Goal: Feedback & Contribution: Contribute content

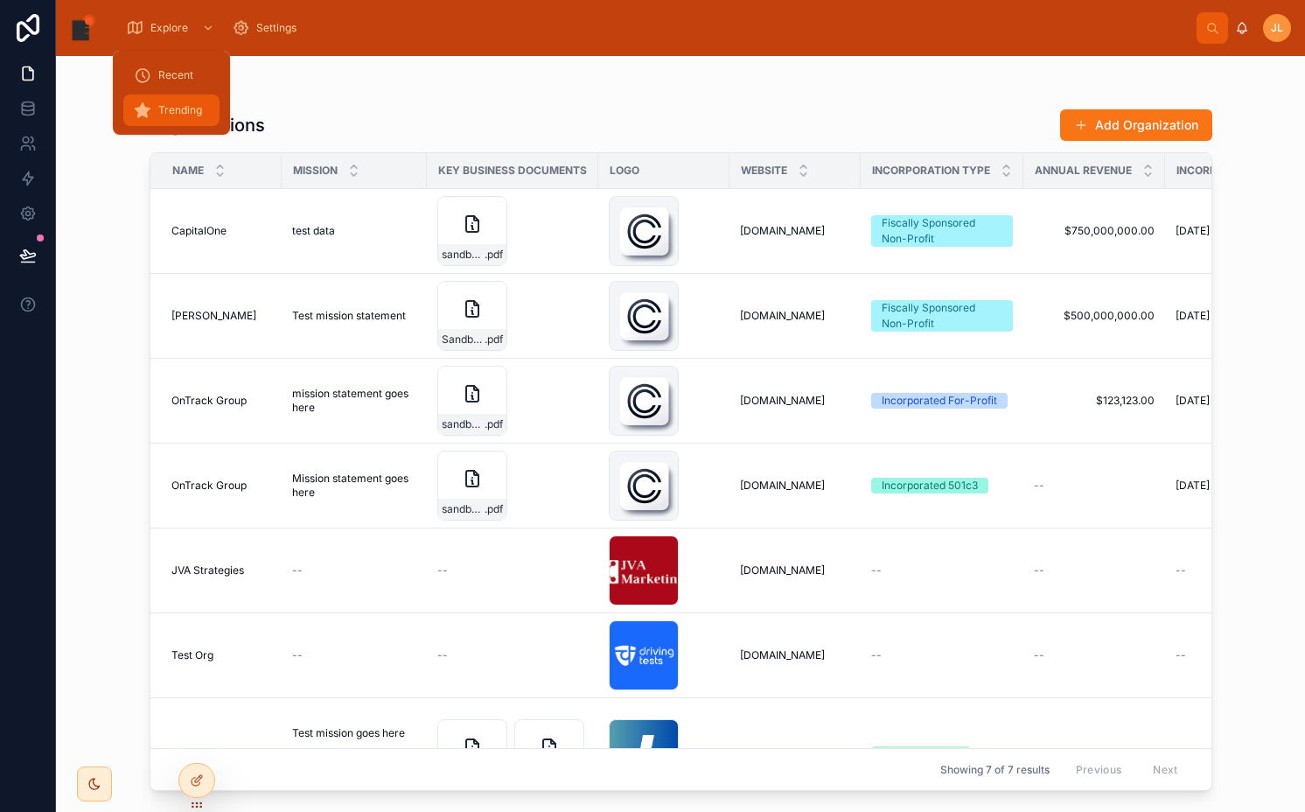
click at [184, 106] on span "Trending" at bounding box center [180, 110] width 44 height 14
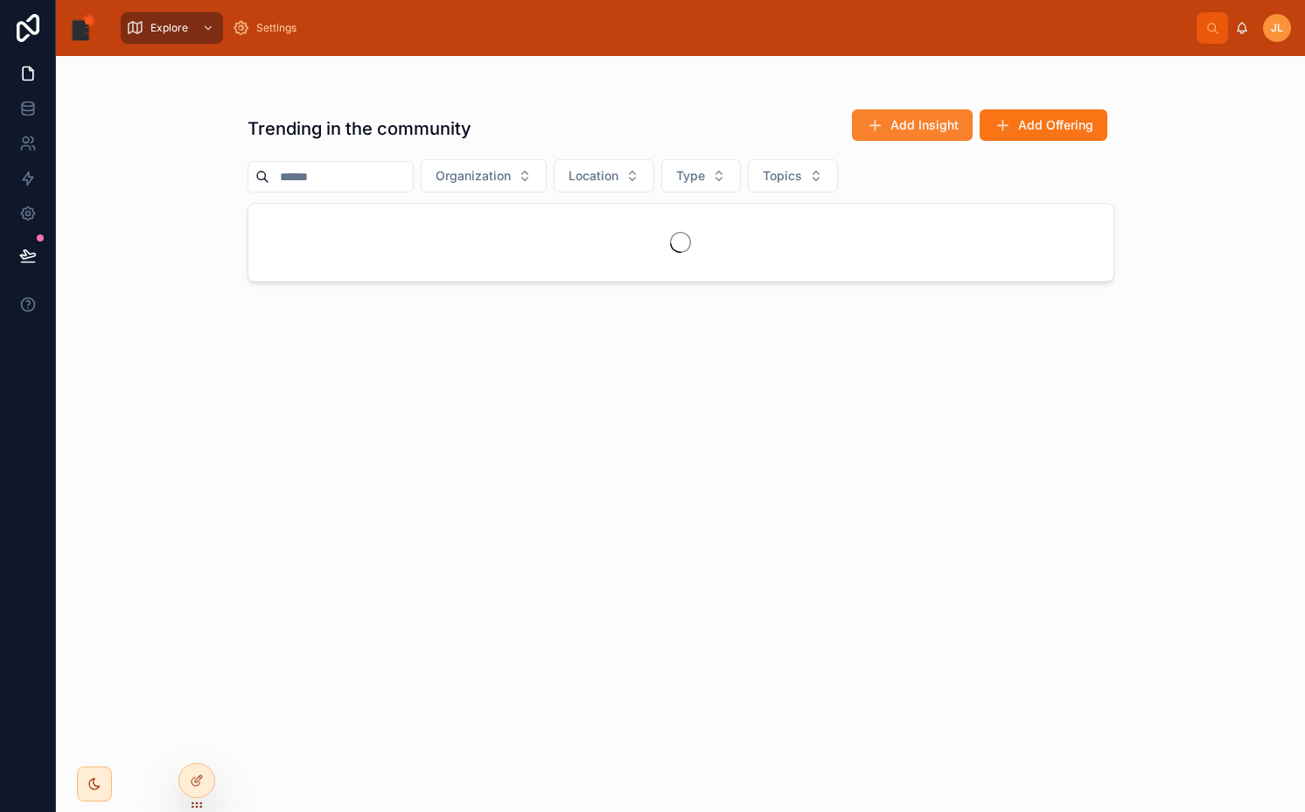
click at [932, 127] on span "Add Insight" at bounding box center [925, 124] width 68 height 17
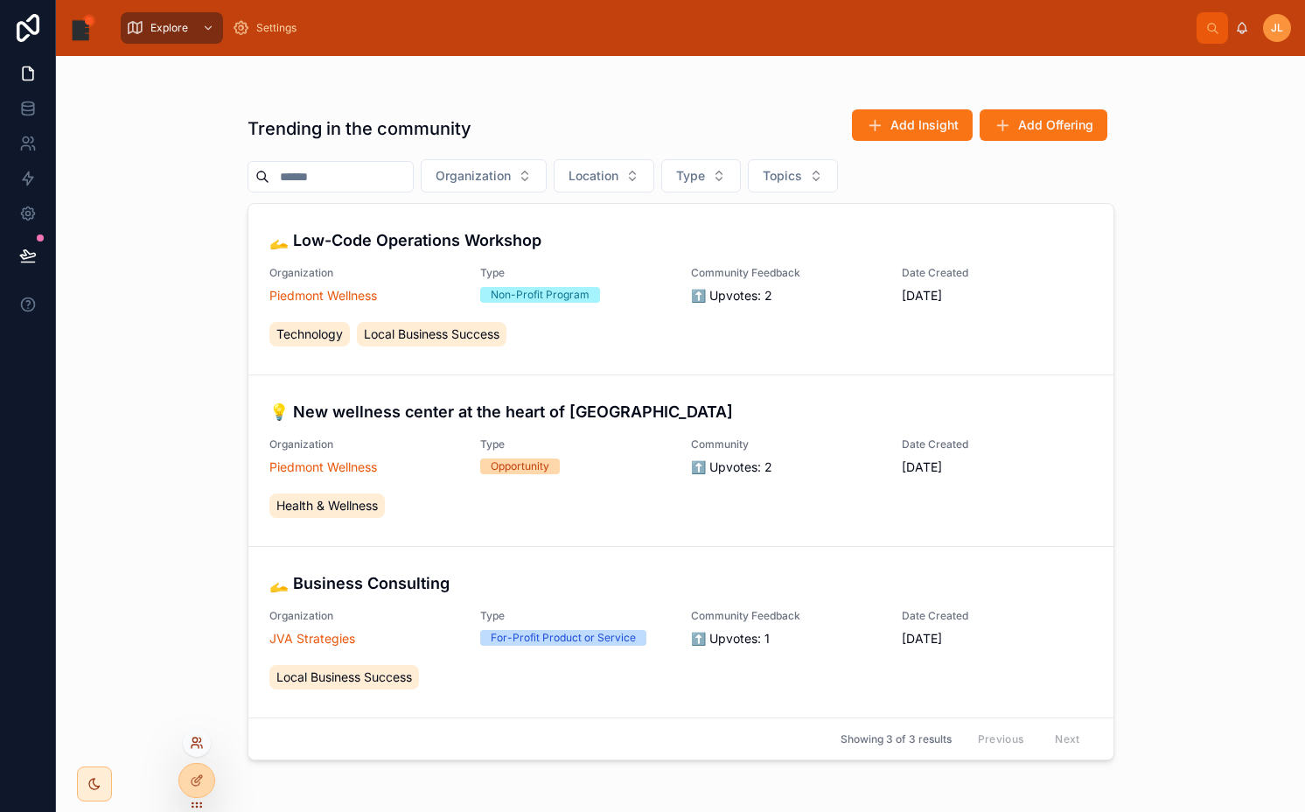
click at [198, 741] on icon at bounding box center [197, 743] width 14 height 14
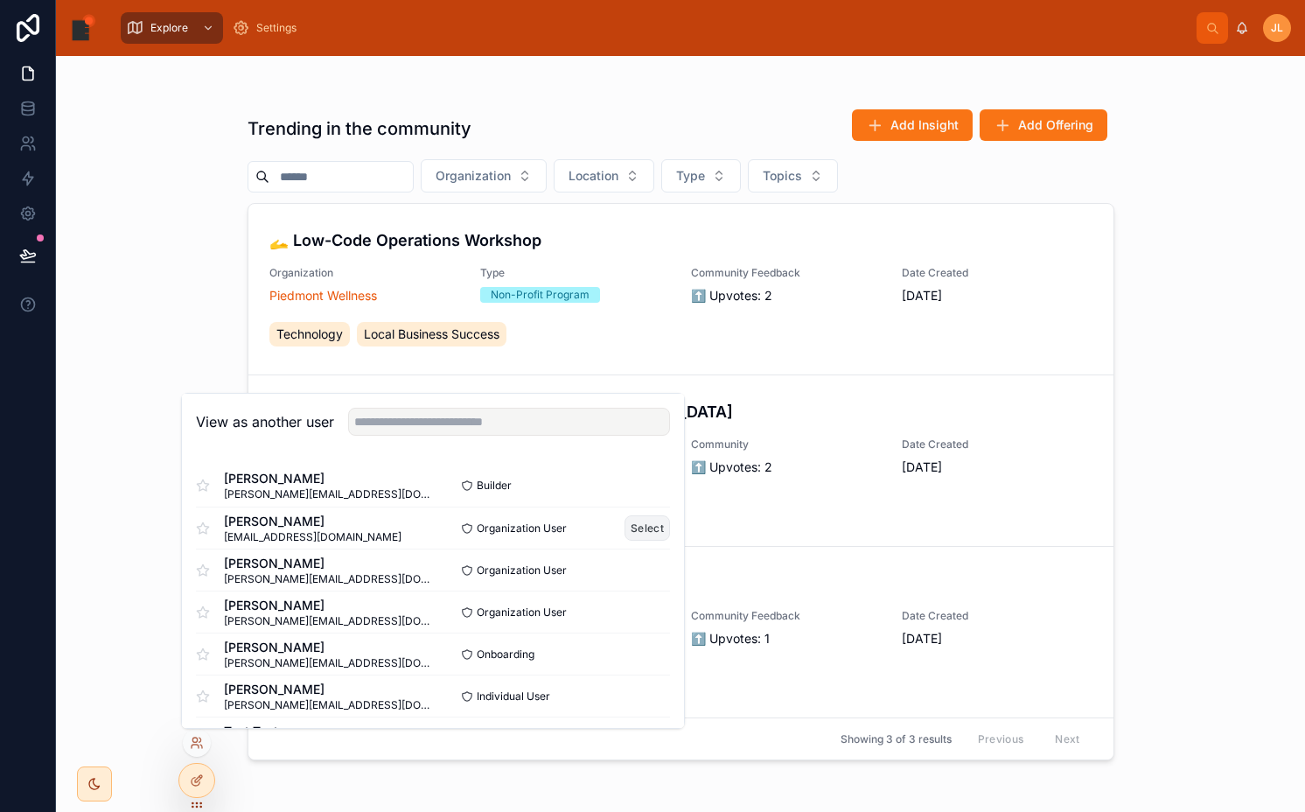
click at [648, 527] on button "Select" at bounding box center [647, 527] width 45 height 25
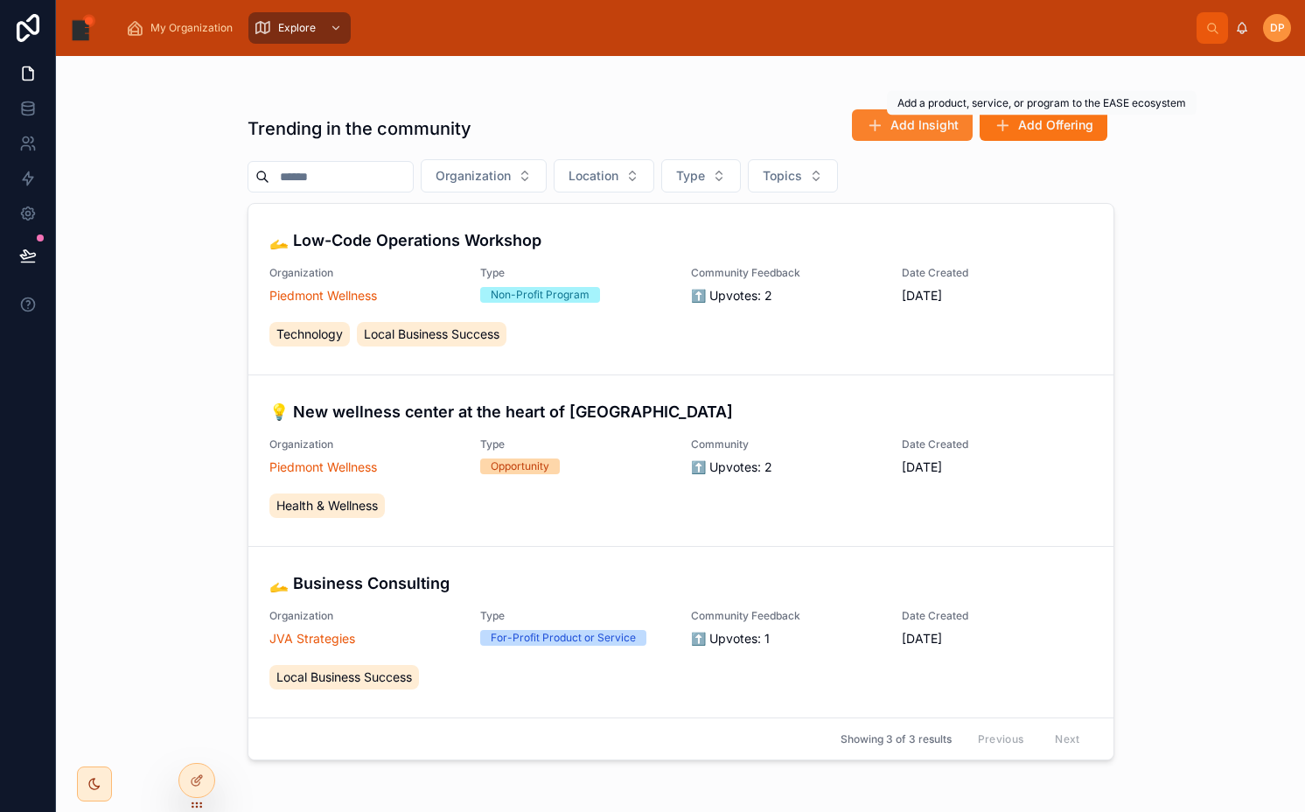
click at [946, 125] on span "Add Insight" at bounding box center [925, 124] width 68 height 17
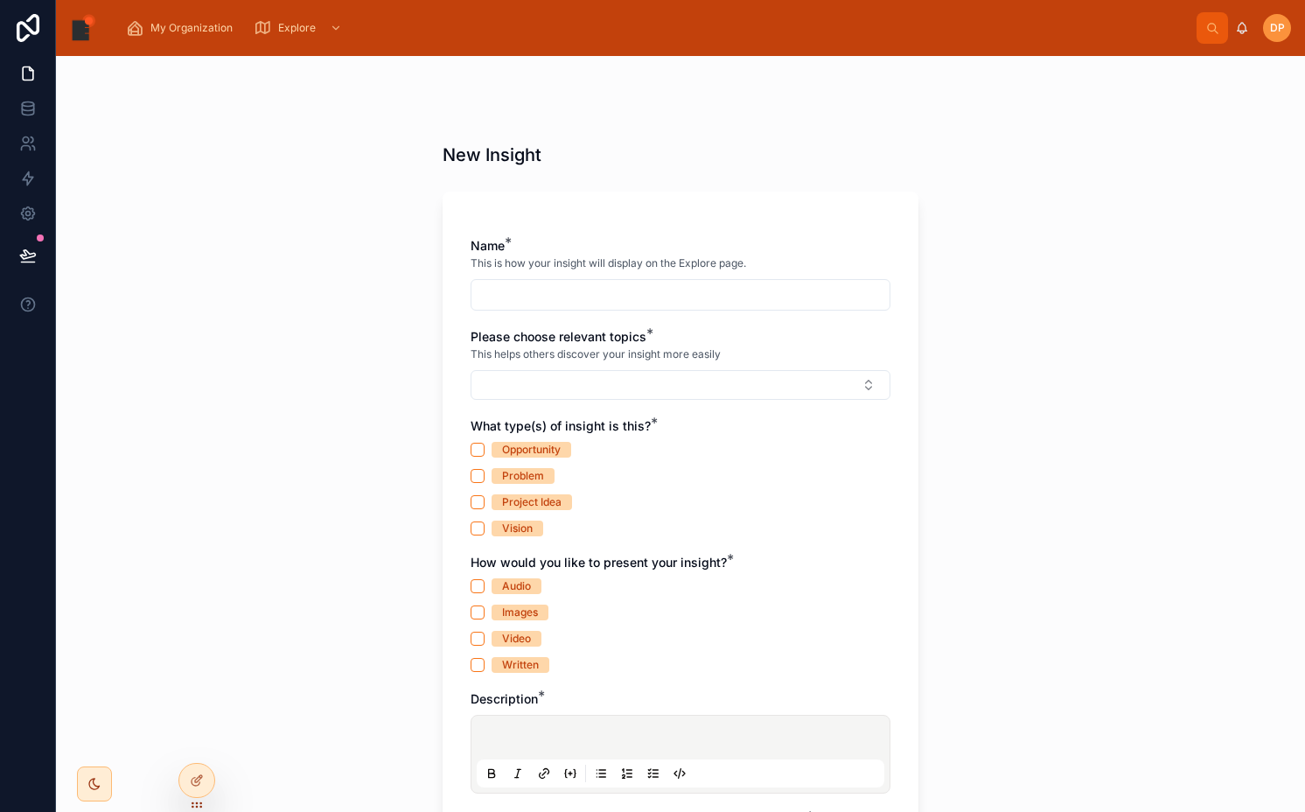
scroll to position [264, 0]
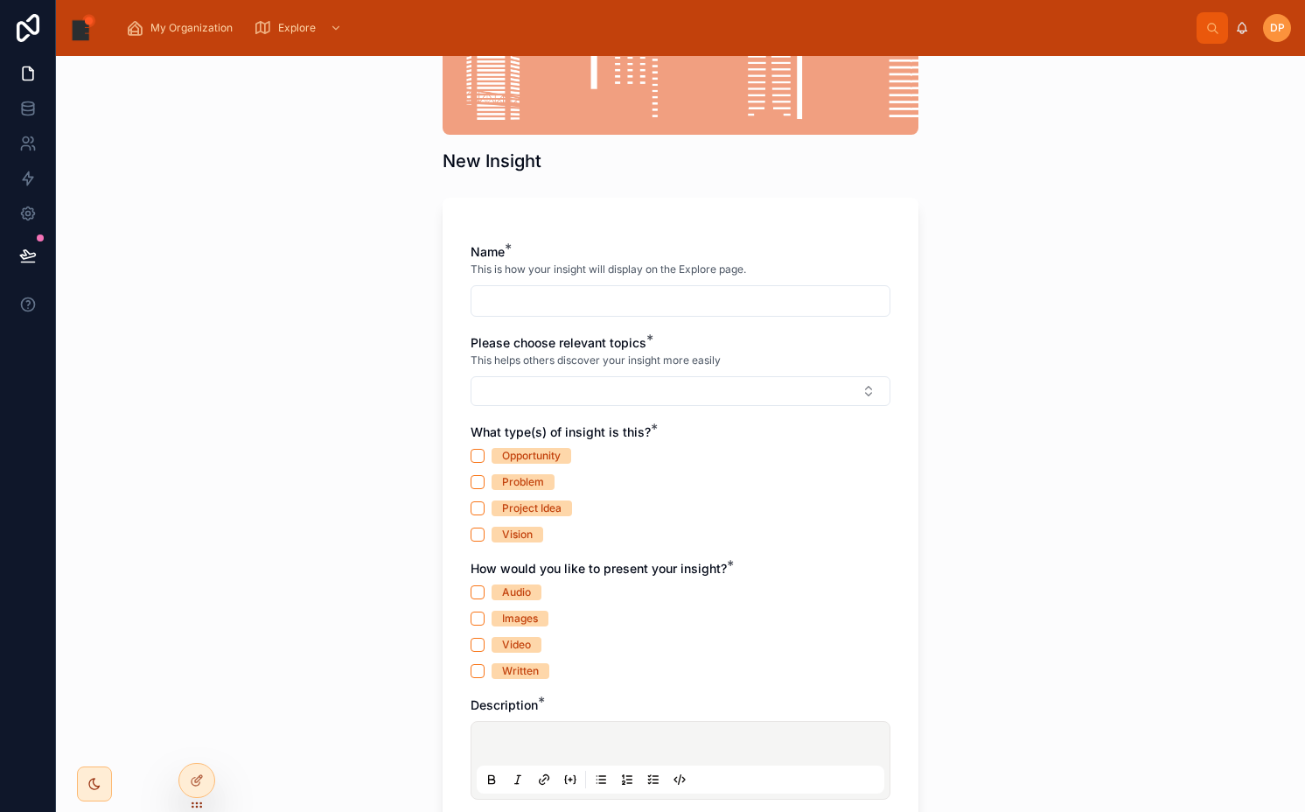
click at [535, 284] on div "Name * This is how your insight will display on the Explore page." at bounding box center [681, 279] width 420 height 73
click at [531, 302] on input "text" at bounding box center [681, 301] width 418 height 24
type input "**********"
click at [493, 383] on button "Select Button" at bounding box center [681, 391] width 420 height 30
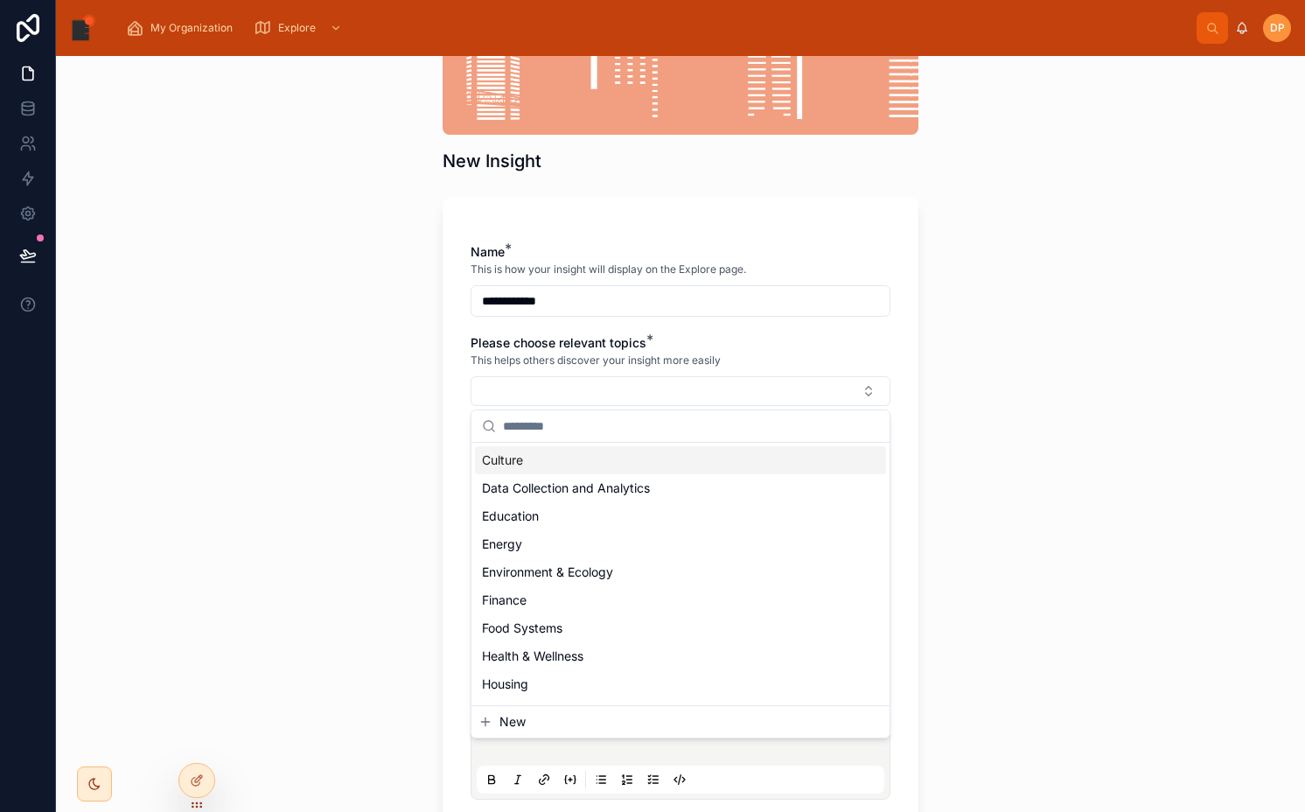
click at [522, 468] on span "Culture" at bounding box center [502, 459] width 41 height 17
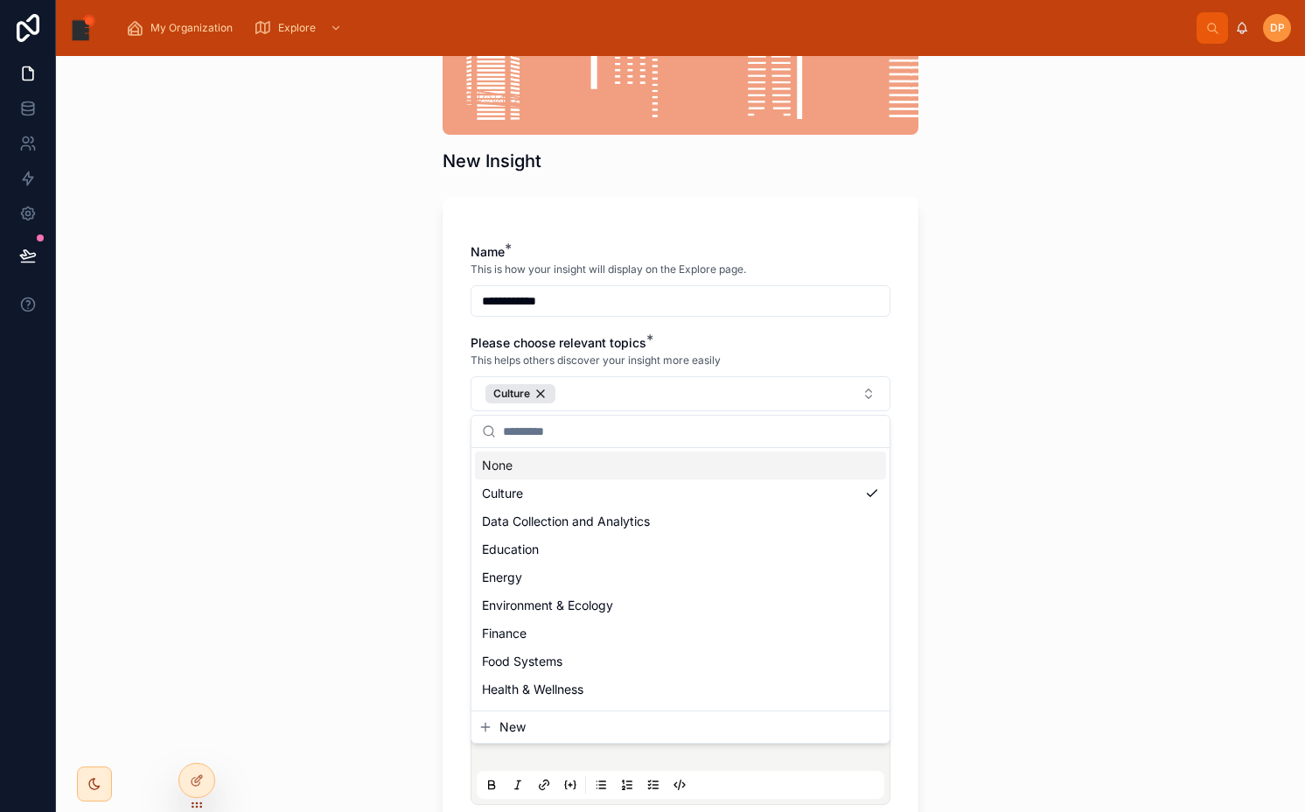
click at [316, 482] on div "**********" at bounding box center [680, 434] width 1249 height 756
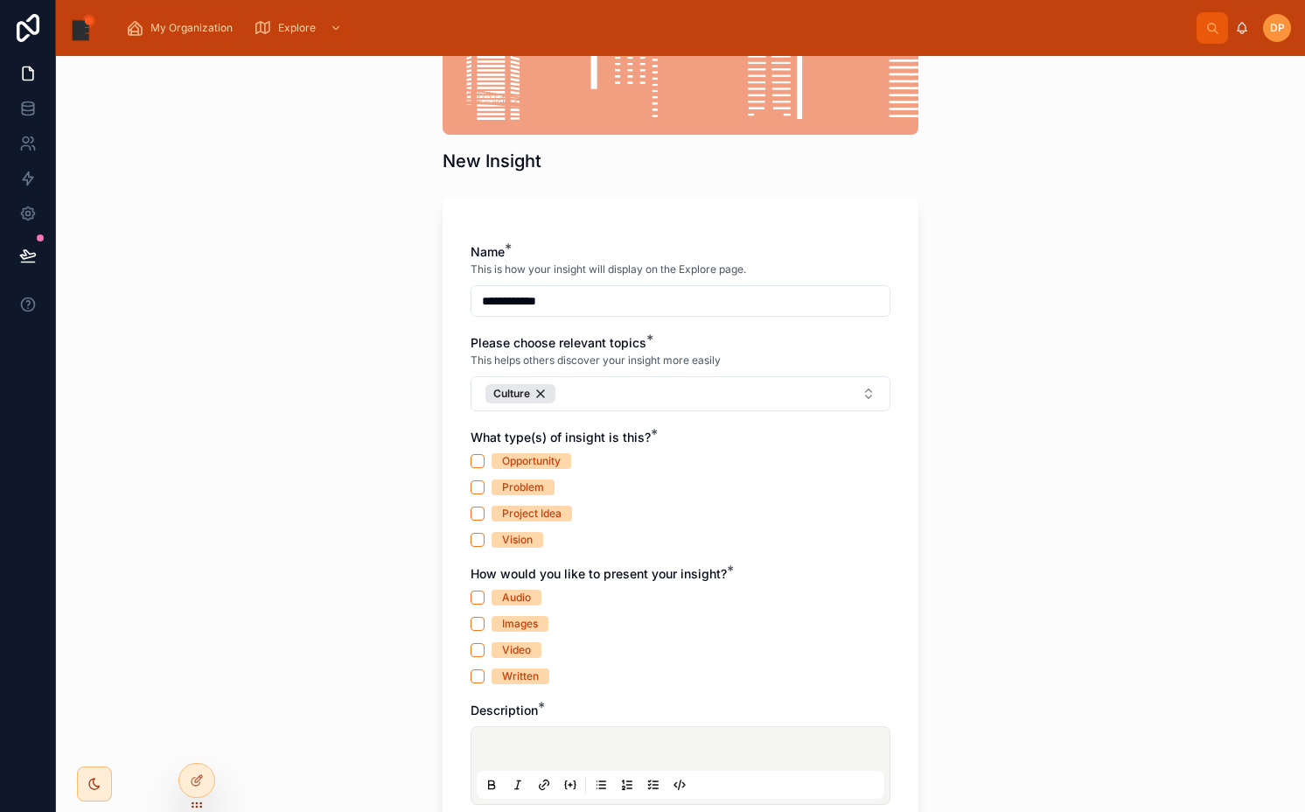
scroll to position [479, 0]
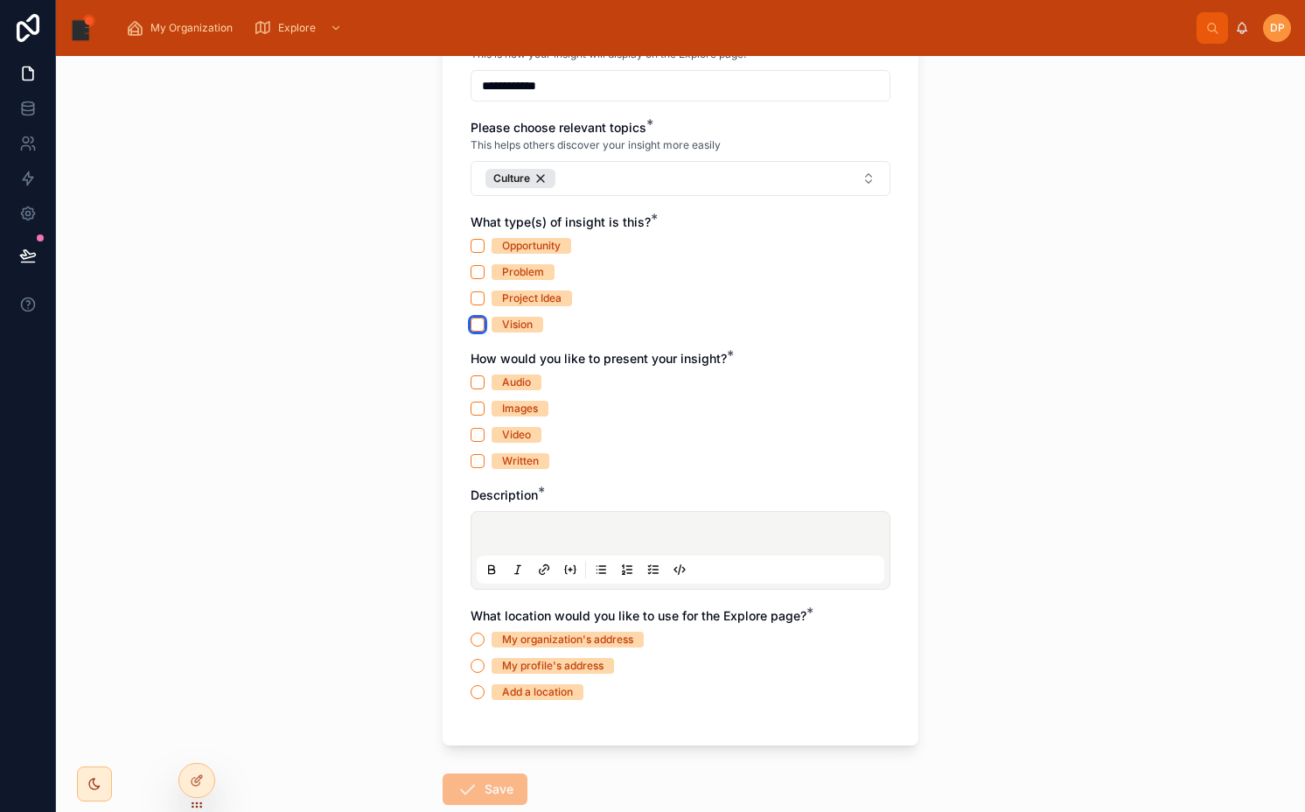
click at [479, 322] on button "Vision" at bounding box center [478, 325] width 14 height 14
click at [477, 380] on button "Audio" at bounding box center [478, 382] width 14 height 14
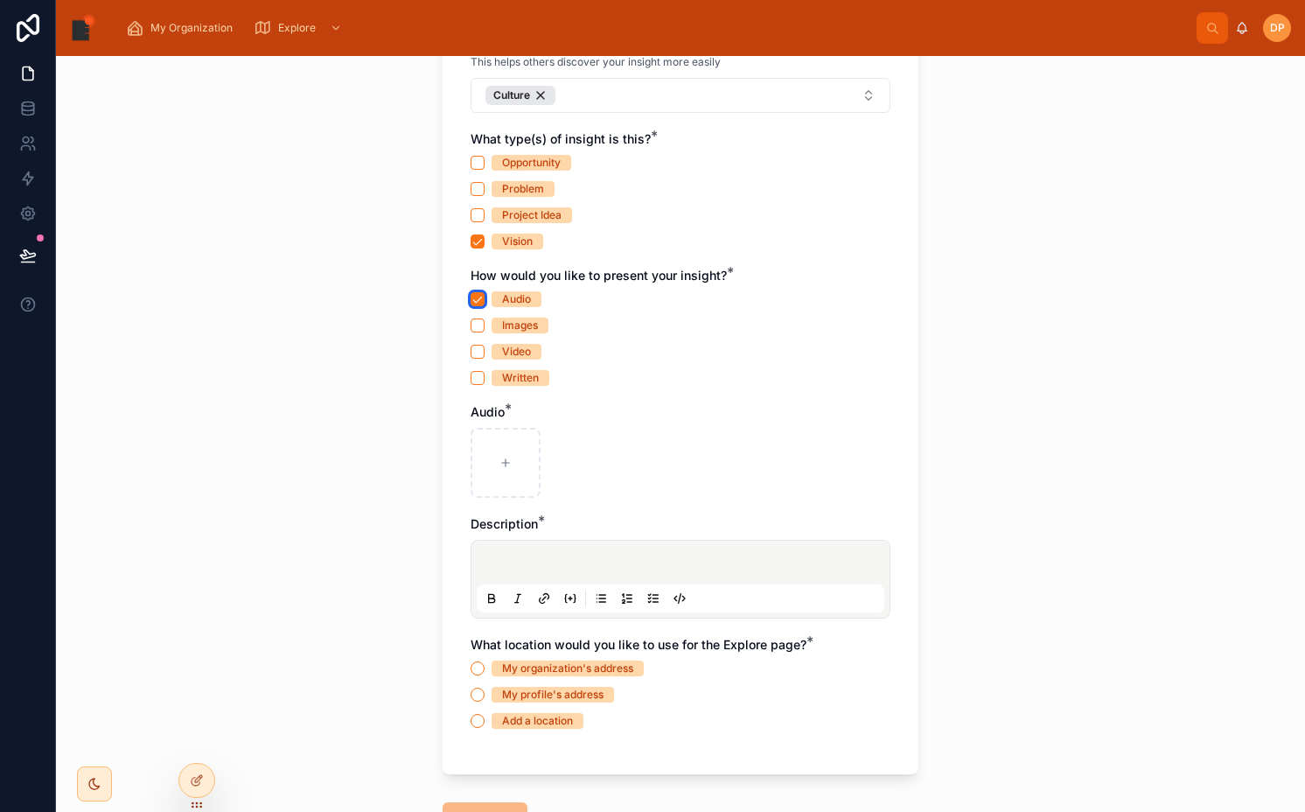
scroll to position [696, 0]
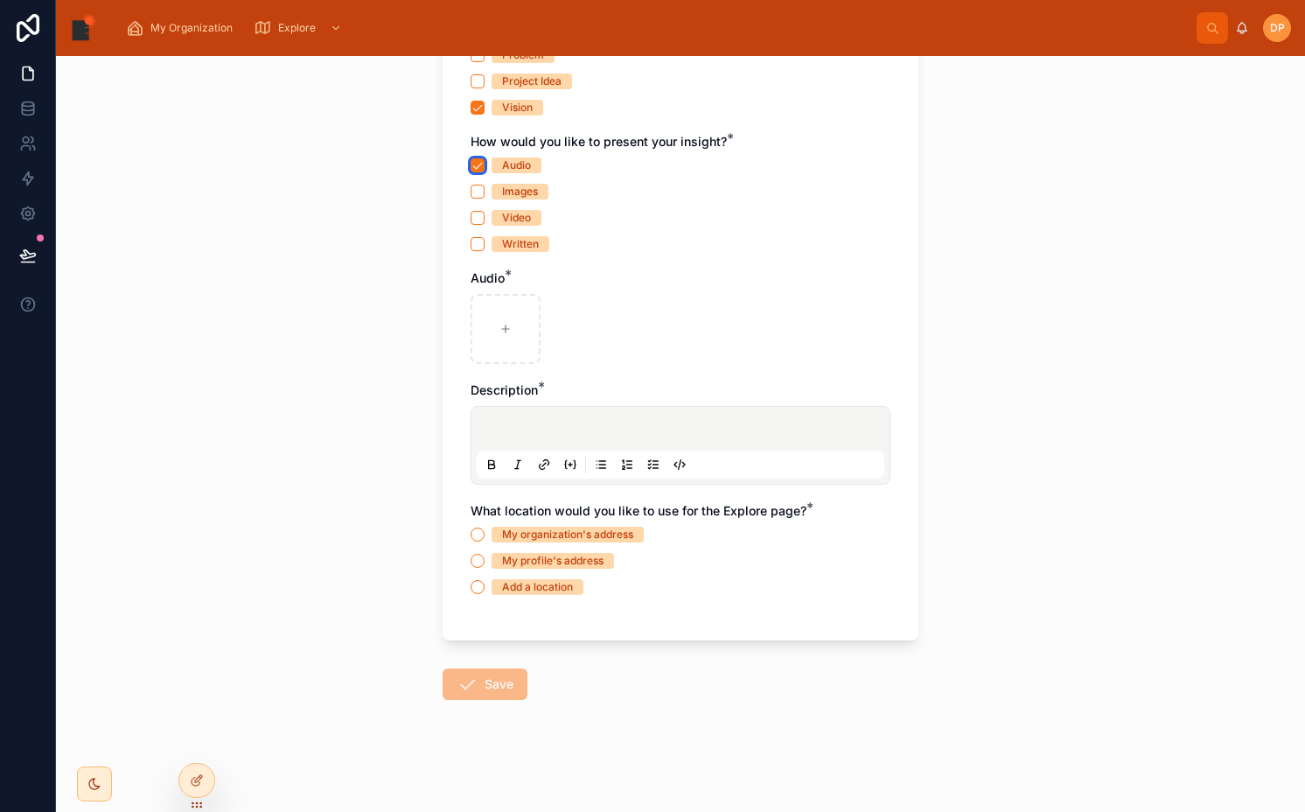
type button "on"
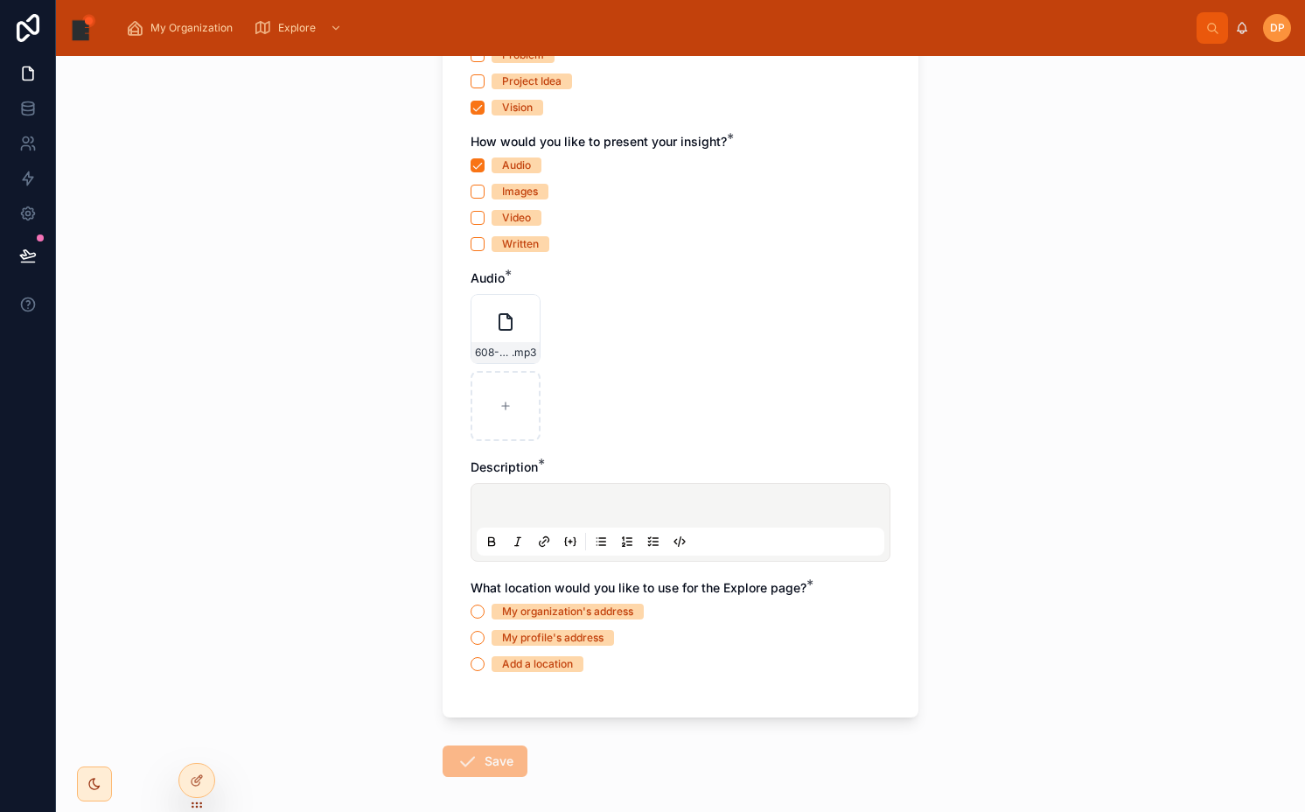
click at [563, 503] on p at bounding box center [684, 508] width 408 height 17
click at [554, 616] on div "My organization's address" at bounding box center [567, 612] width 131 height 16
click at [485, 616] on button "My organization's address" at bounding box center [478, 612] width 14 height 14
click at [507, 756] on button "Save" at bounding box center [485, 760] width 85 height 31
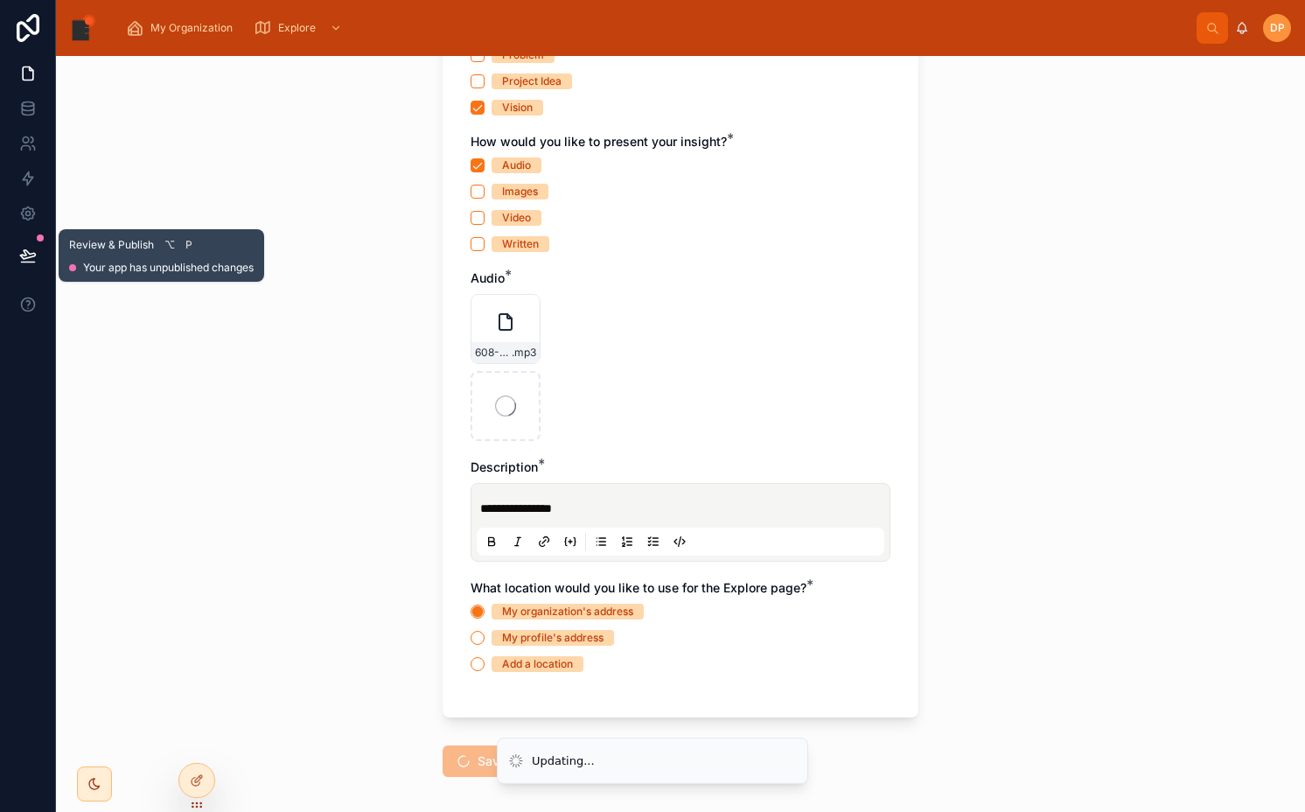
click at [30, 247] on icon at bounding box center [27, 255] width 17 height 17
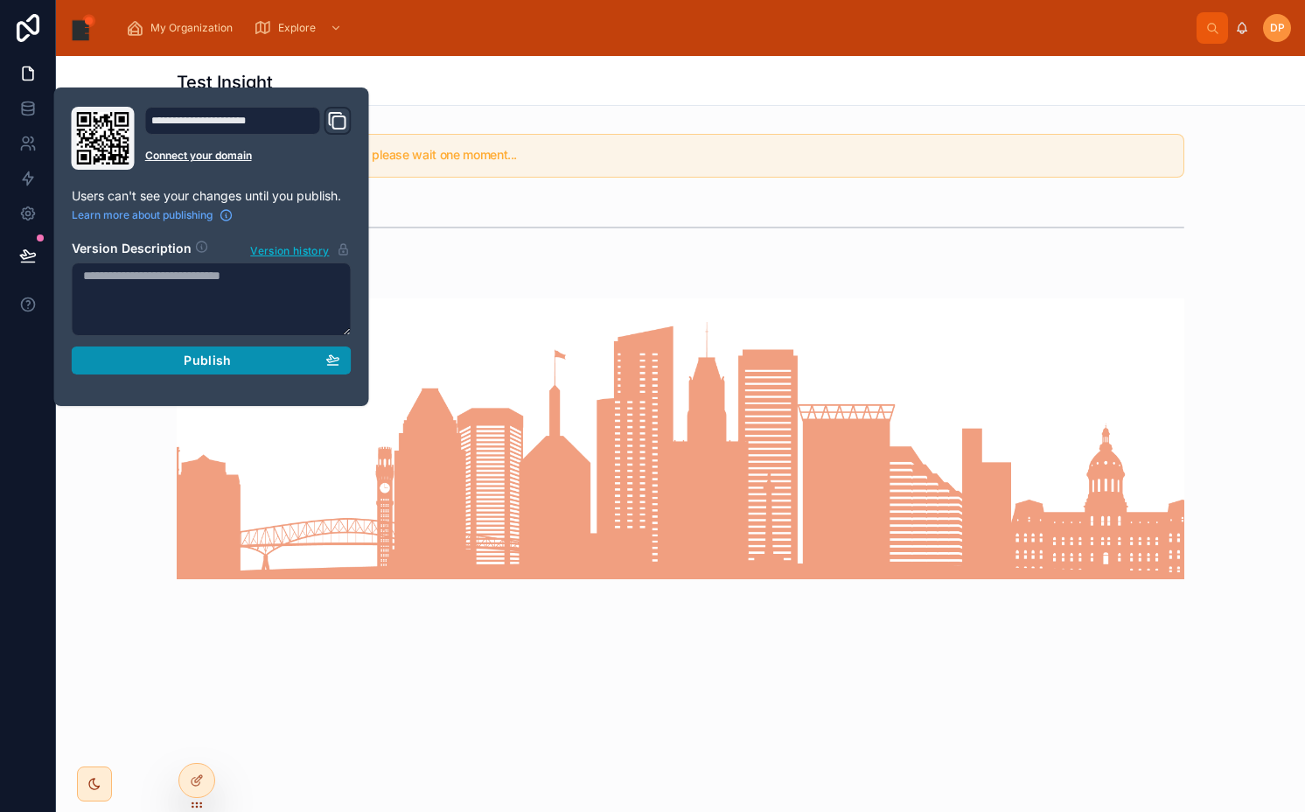
click at [216, 360] on span "Publish" at bounding box center [207, 361] width 47 height 16
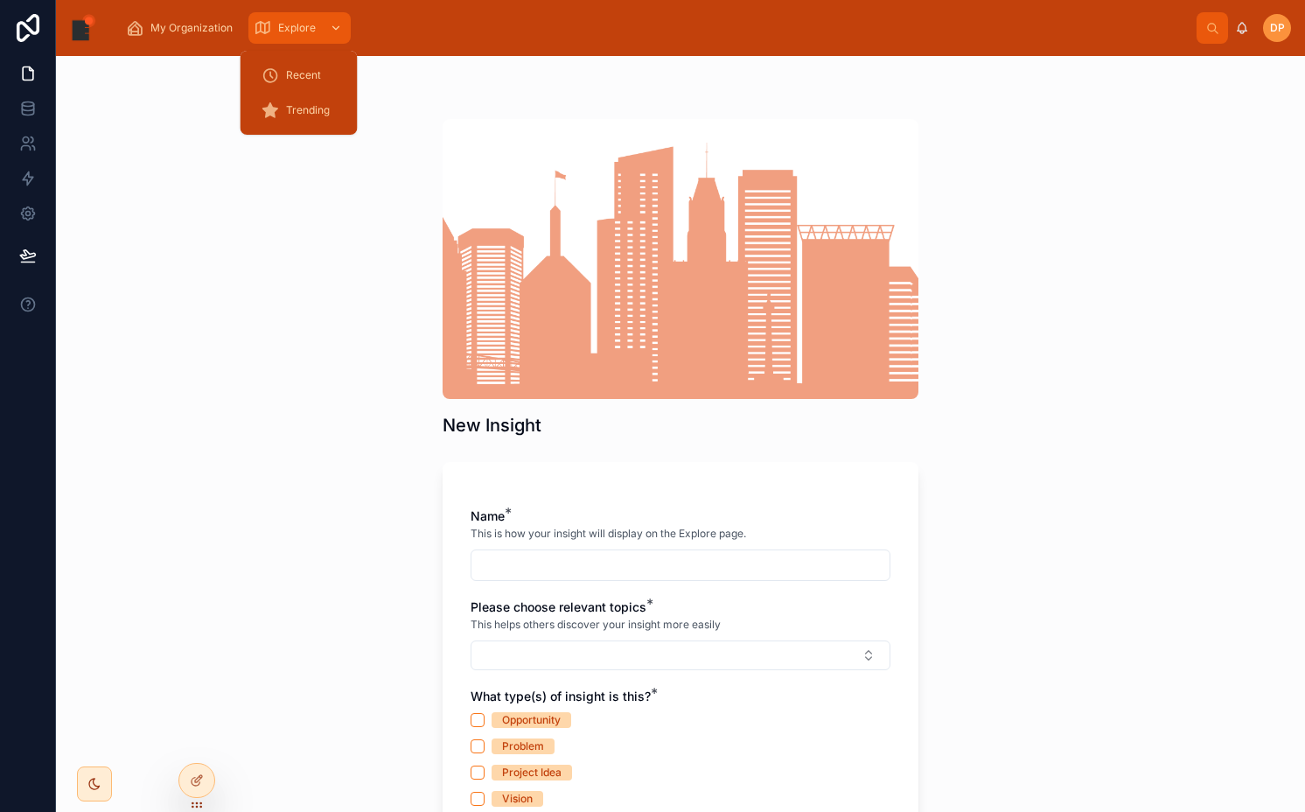
click at [299, 29] on span "Explore" at bounding box center [297, 28] width 38 height 14
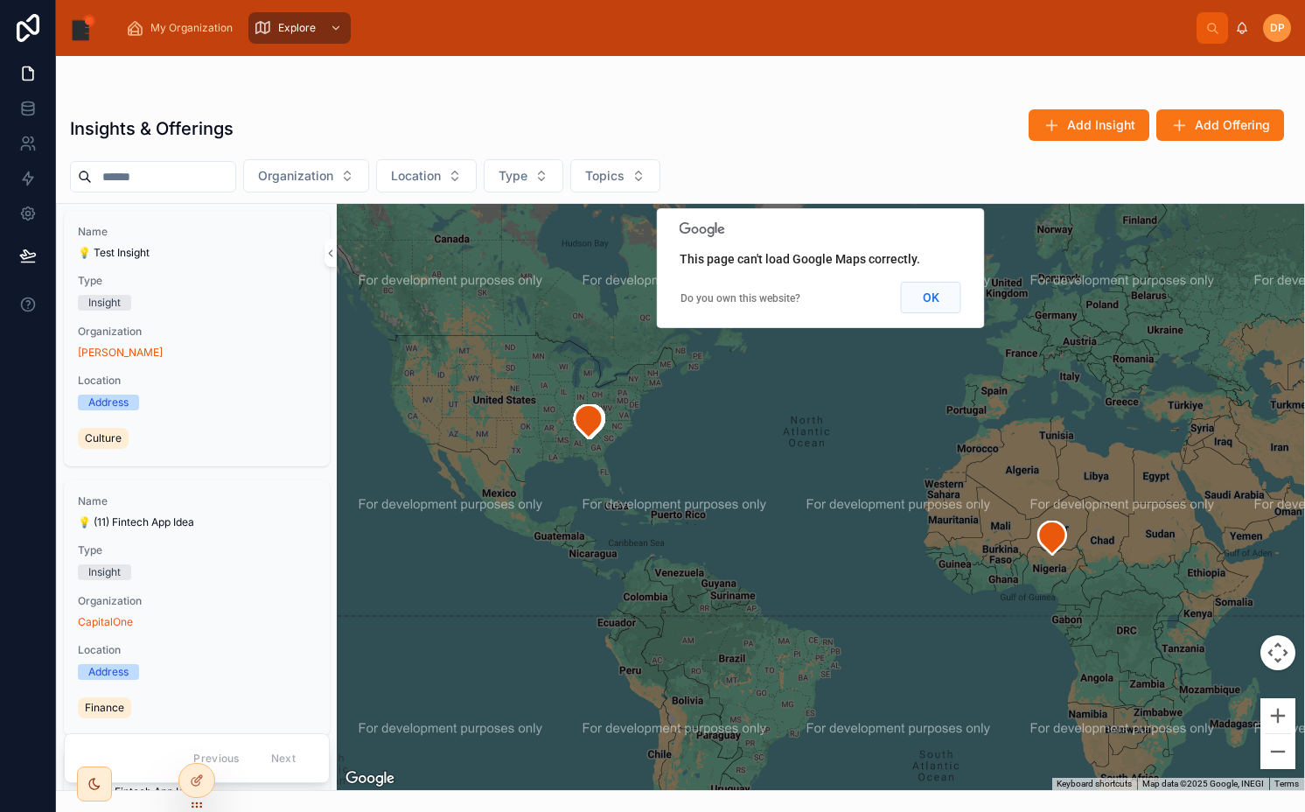
click at [908, 299] on button "OK" at bounding box center [931, 297] width 60 height 31
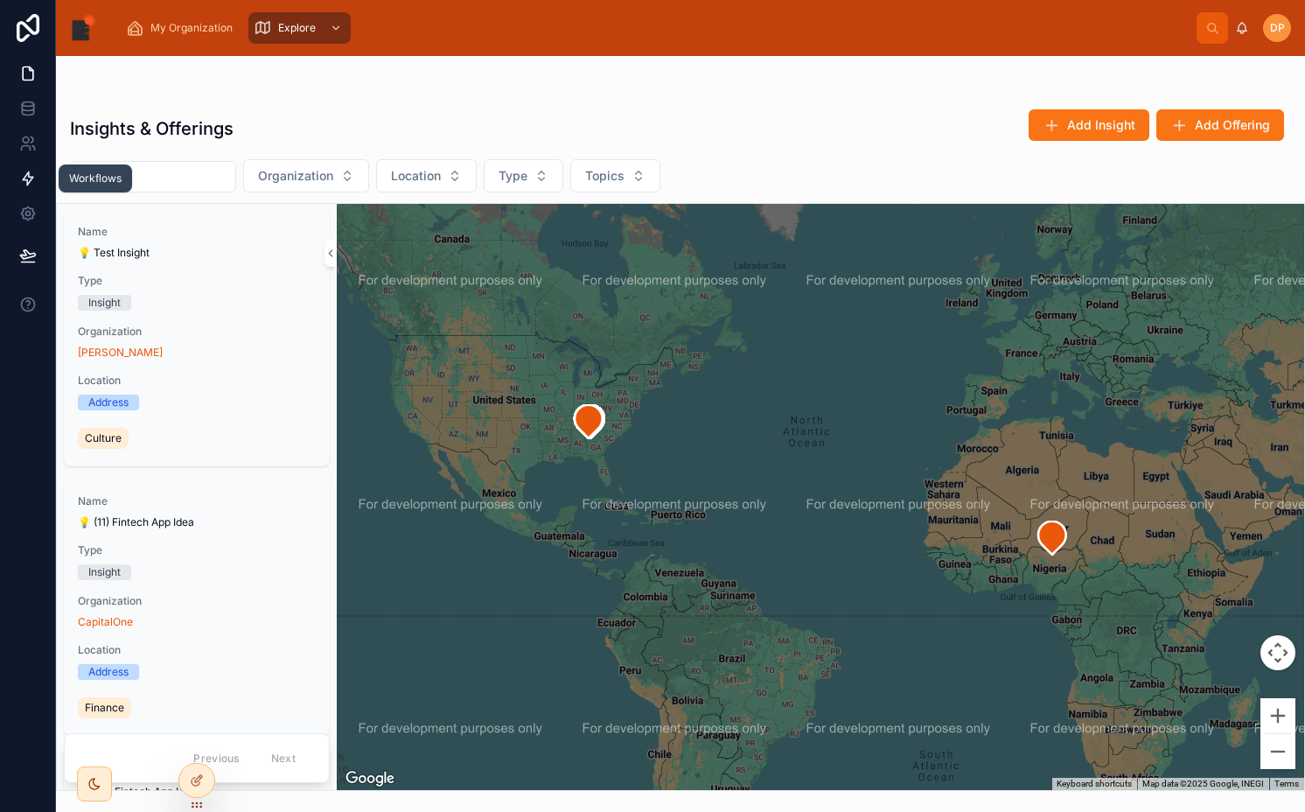
click at [27, 186] on icon at bounding box center [27, 178] width 17 height 17
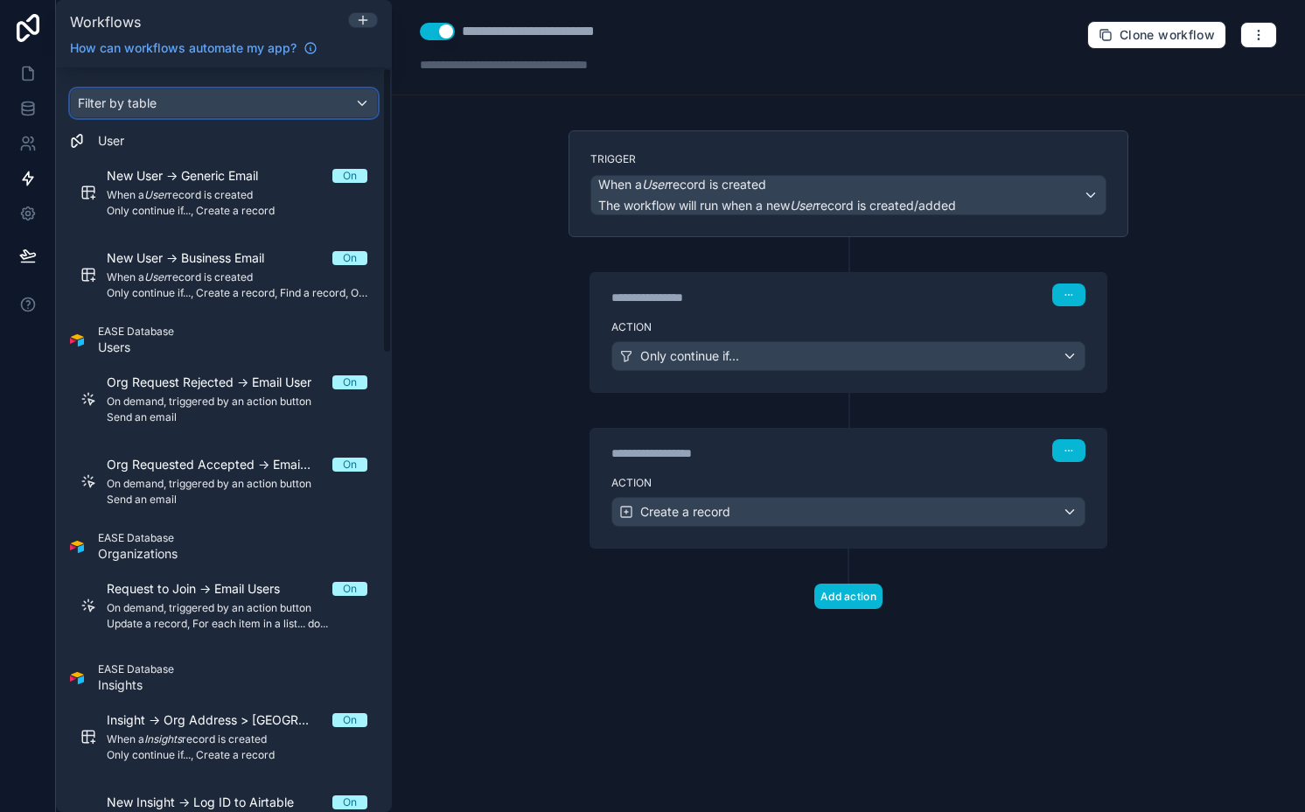
click at [205, 96] on div "Filter by table" at bounding box center [224, 103] width 306 height 28
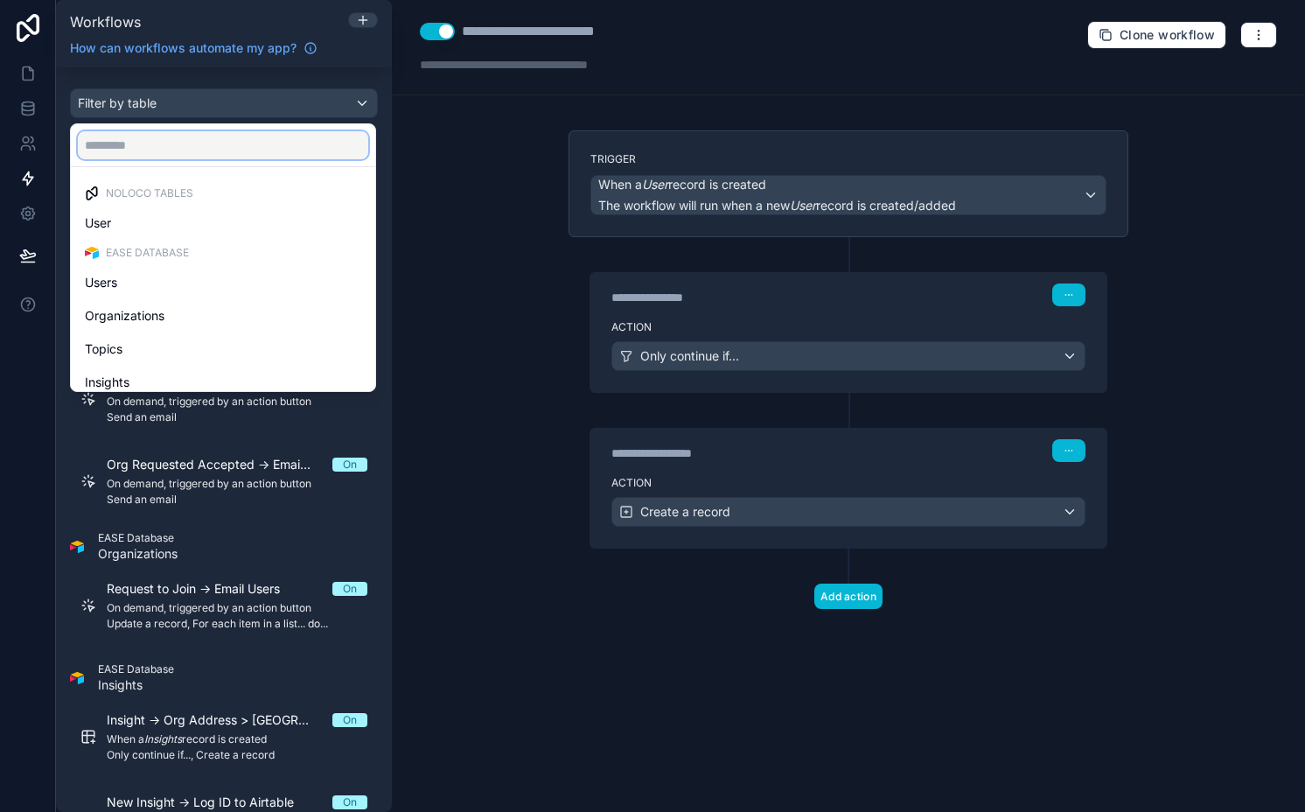
click at [207, 131] on input "text" at bounding box center [223, 145] width 290 height 28
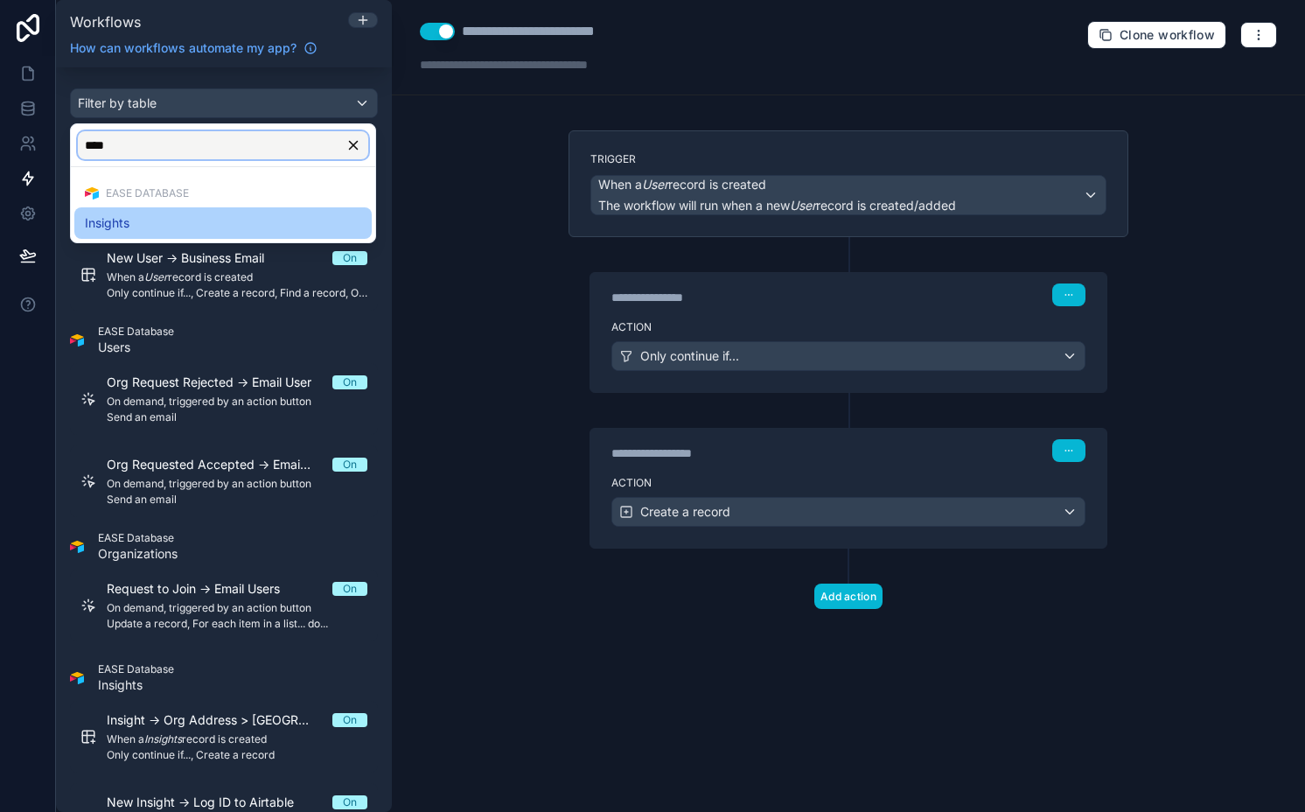
type input "****"
click at [181, 210] on div "Insights" at bounding box center [222, 222] width 297 height 31
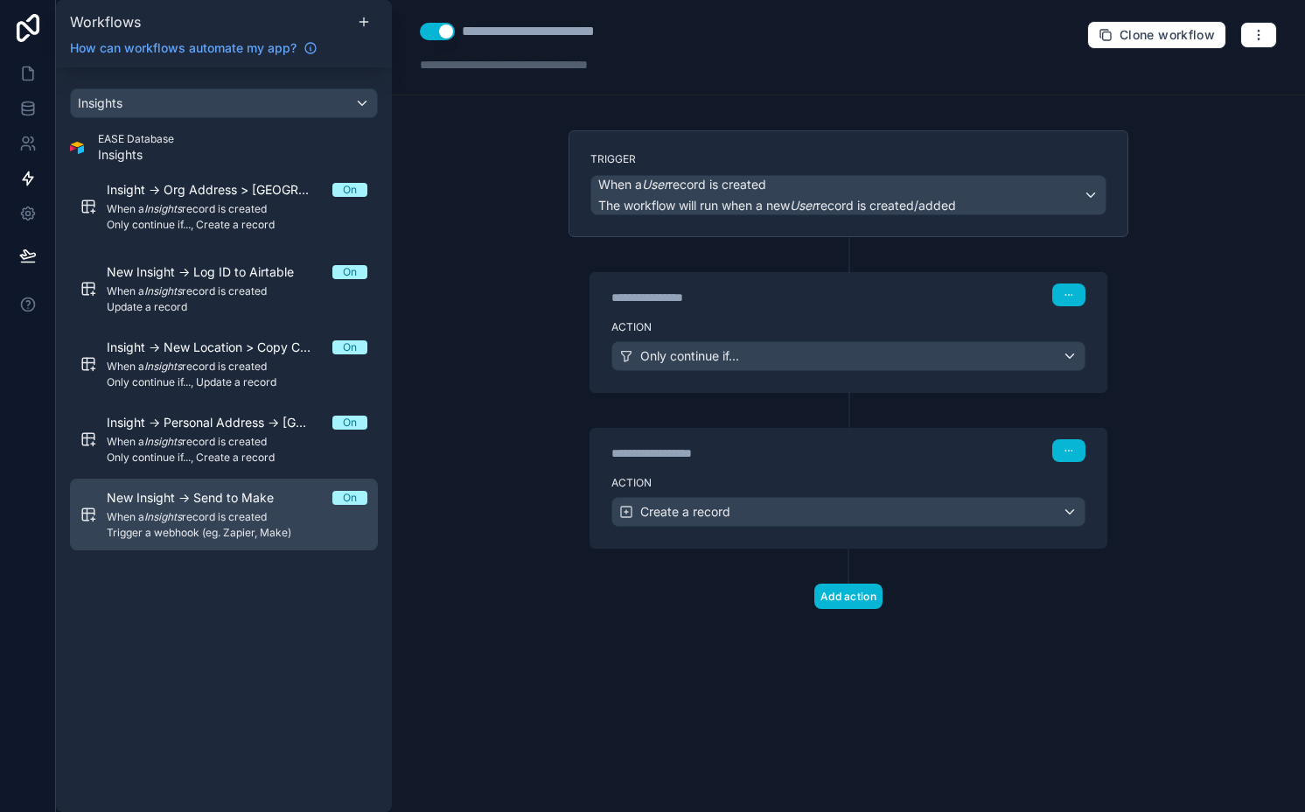
click at [227, 513] on span "When a Insights record is created" at bounding box center [237, 517] width 261 height 14
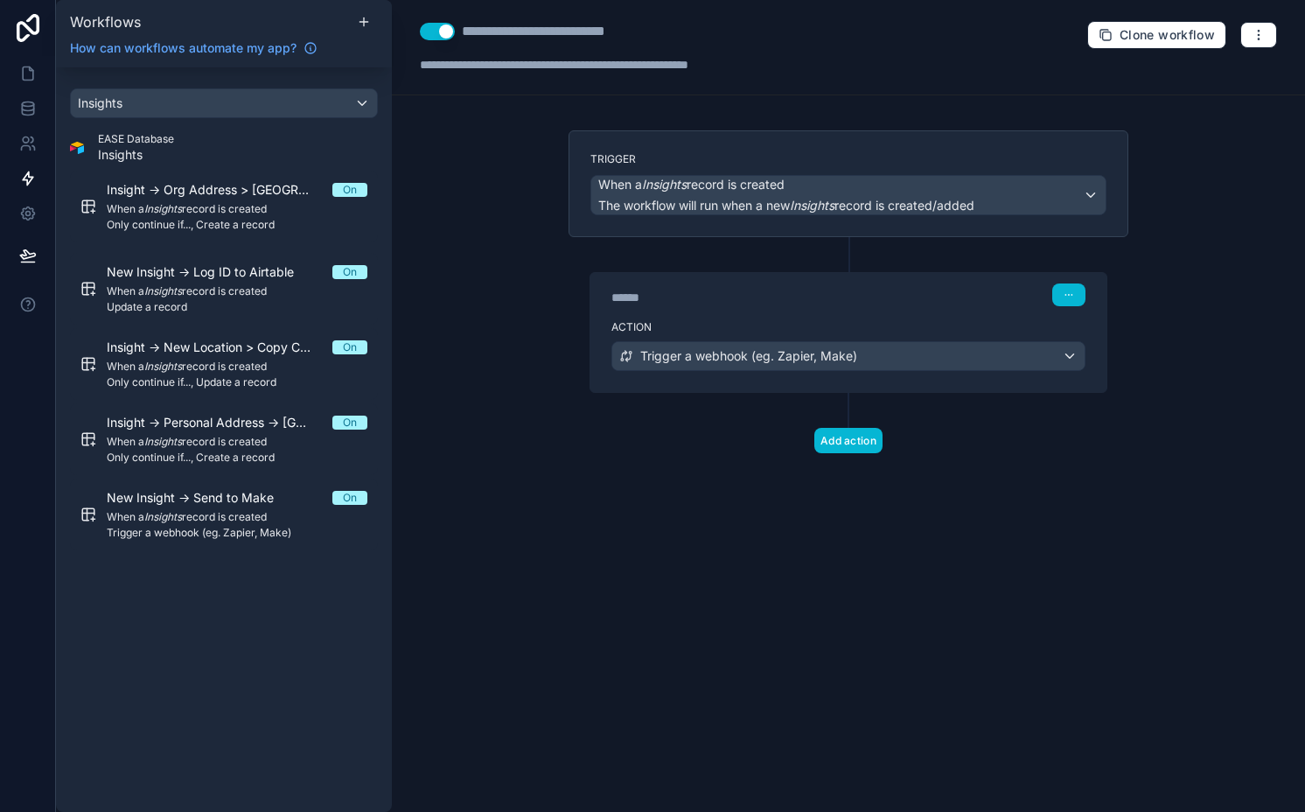
click at [501, 359] on div "**********" at bounding box center [848, 406] width 913 height 812
click at [34, 82] on link at bounding box center [27, 73] width 55 height 35
